Goal: Information Seeking & Learning: Learn about a topic

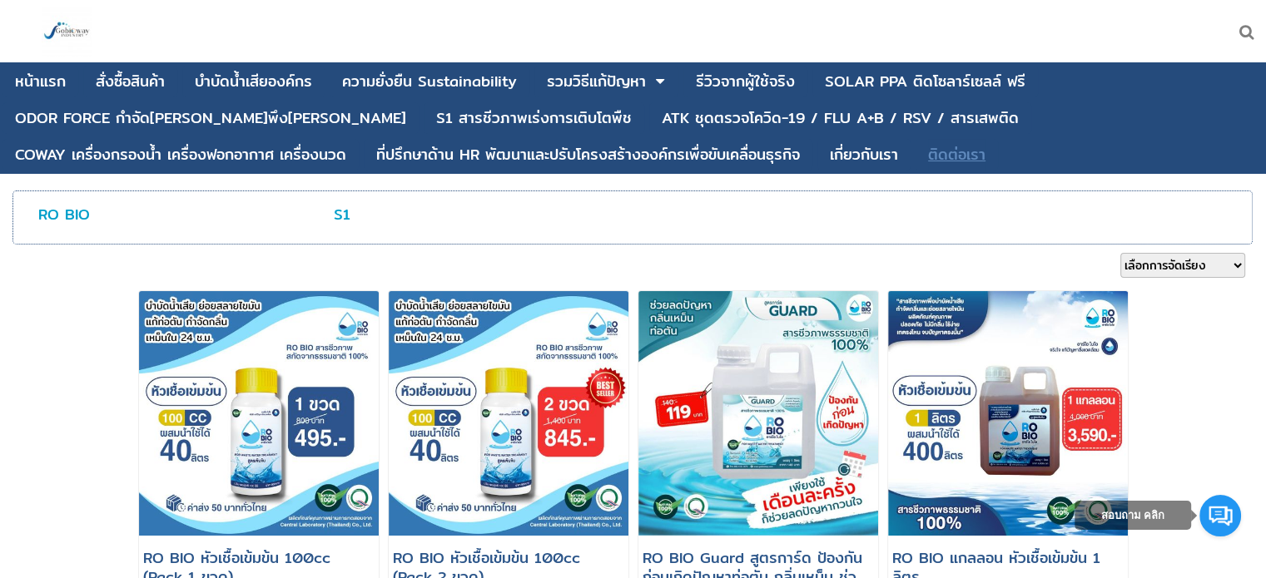
click at [928, 159] on div "ติดต่อเรา" at bounding box center [956, 154] width 57 height 15
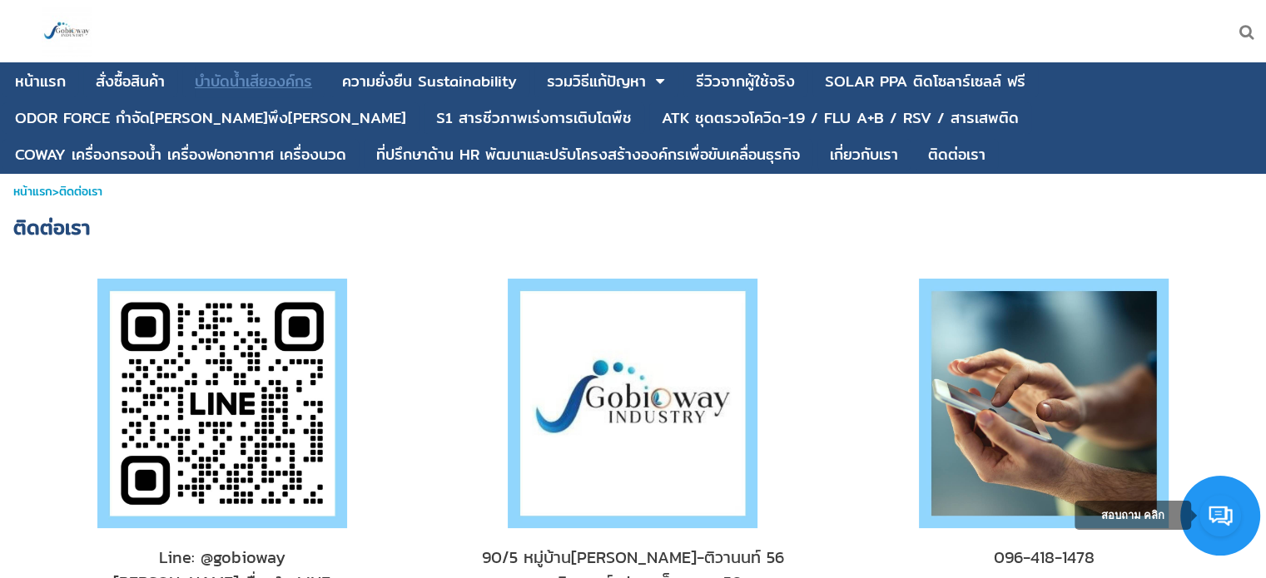
click at [246, 83] on div "บําบัดน้ำเสียองค์กร" at bounding box center [253, 81] width 117 height 15
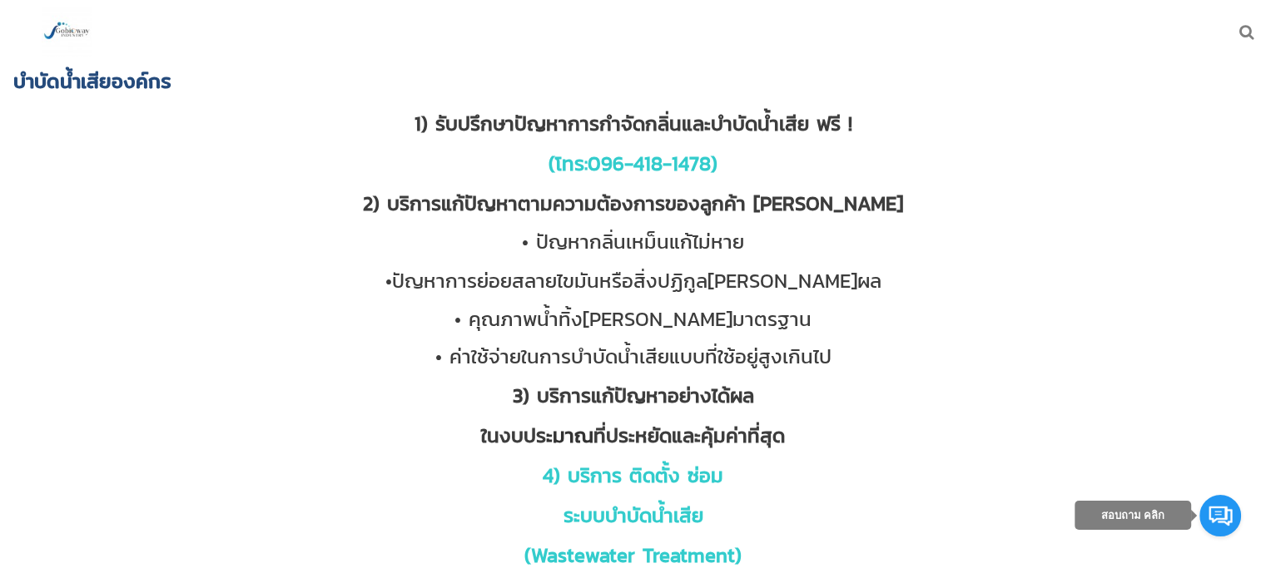
scroll to position [12, 0]
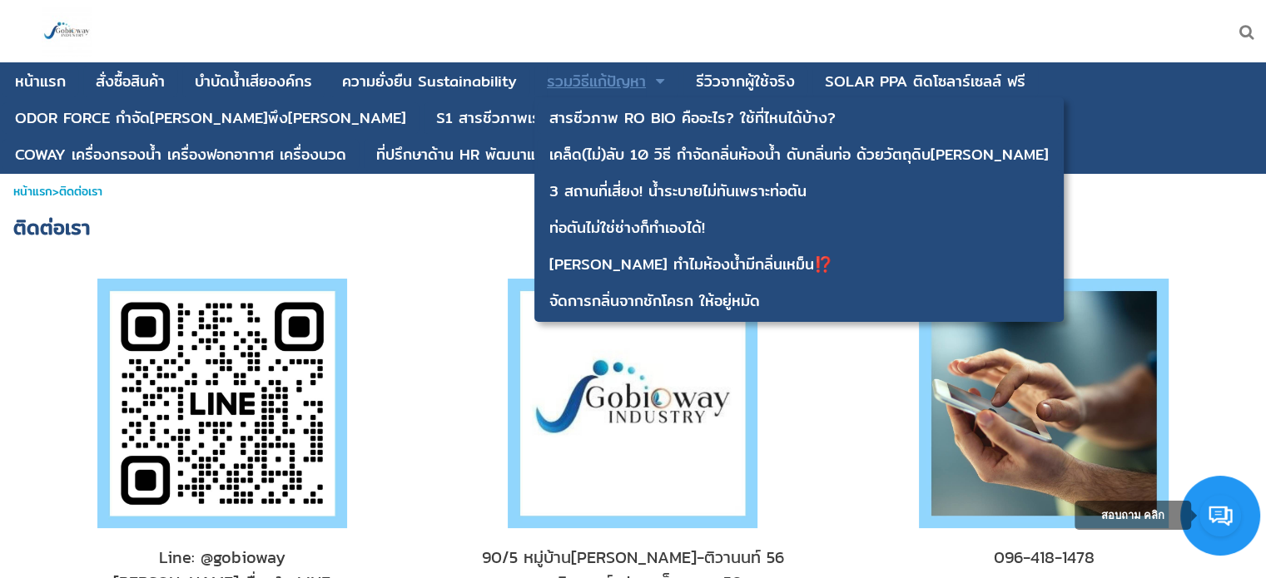
click at [567, 82] on div "รวมวิธีแก้ปัญหา" at bounding box center [596, 81] width 99 height 15
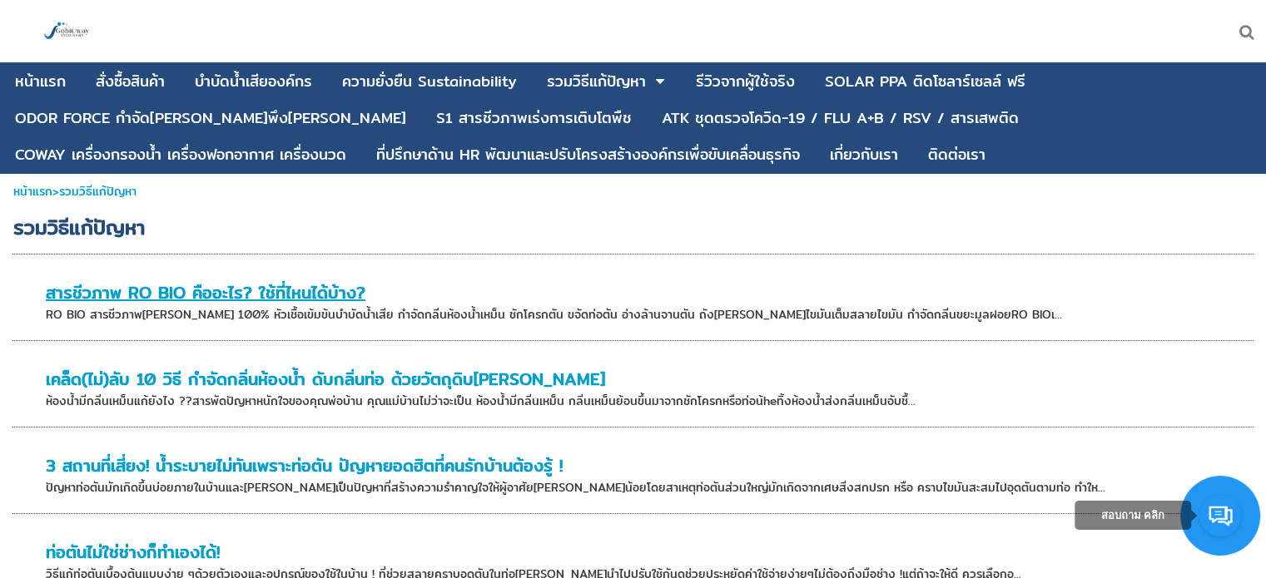
click at [220, 289] on link "สารชีวภาพ RO BIO คืออะไร? ใช้ที่ไหนได้บ้าง?" at bounding box center [206, 293] width 320 height 26
